Goal: Find specific fact: Find contact information

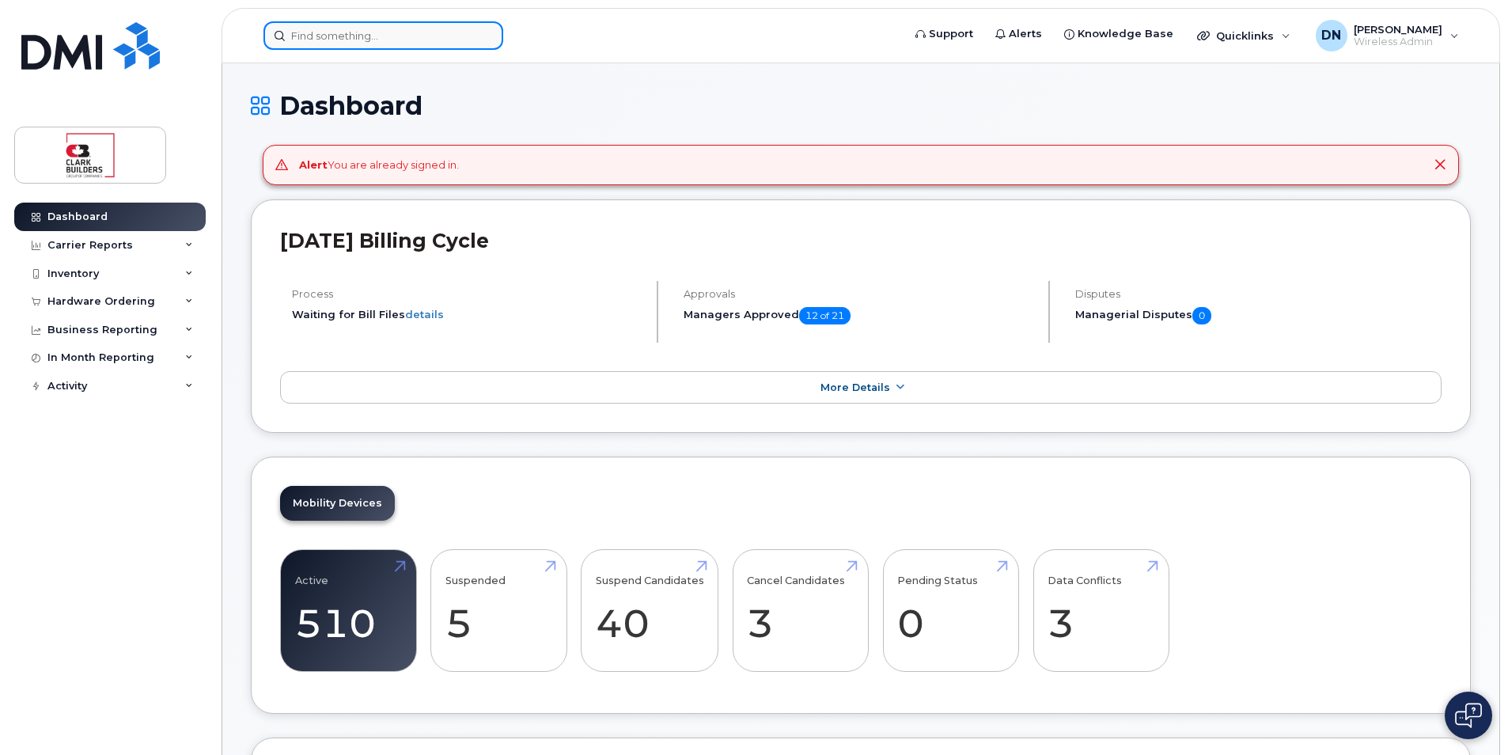
click at [351, 36] on input at bounding box center [384, 35] width 240 height 28
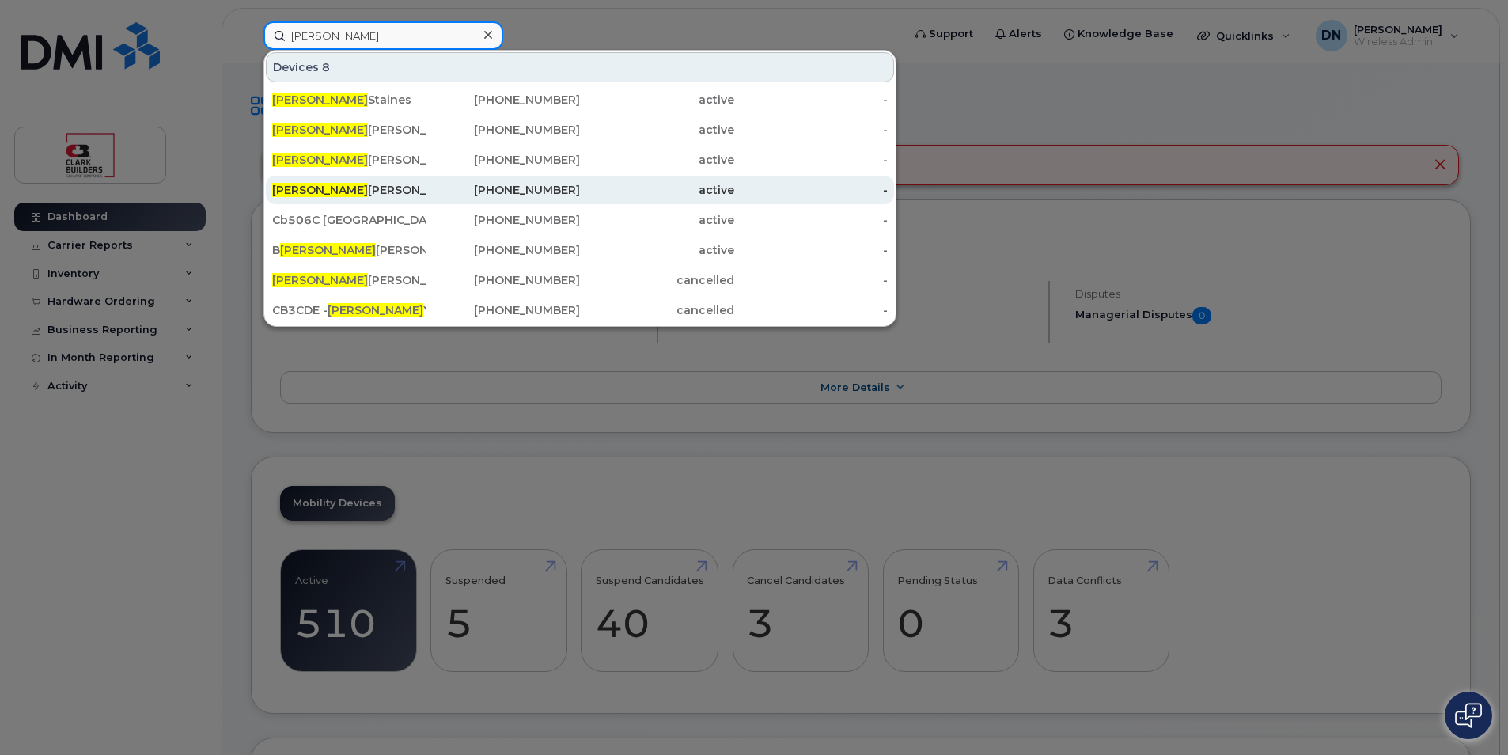
type input "[PERSON_NAME]"
click at [442, 191] on div "[PHONE_NUMBER]" at bounding box center [504, 190] width 154 height 16
